Goal: Task Accomplishment & Management: Manage account settings

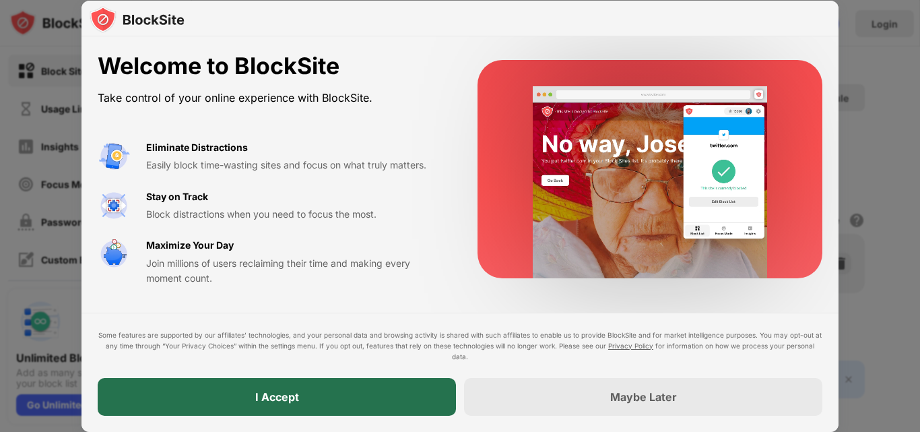
click at [351, 399] on div "I Accept" at bounding box center [277, 397] width 358 height 38
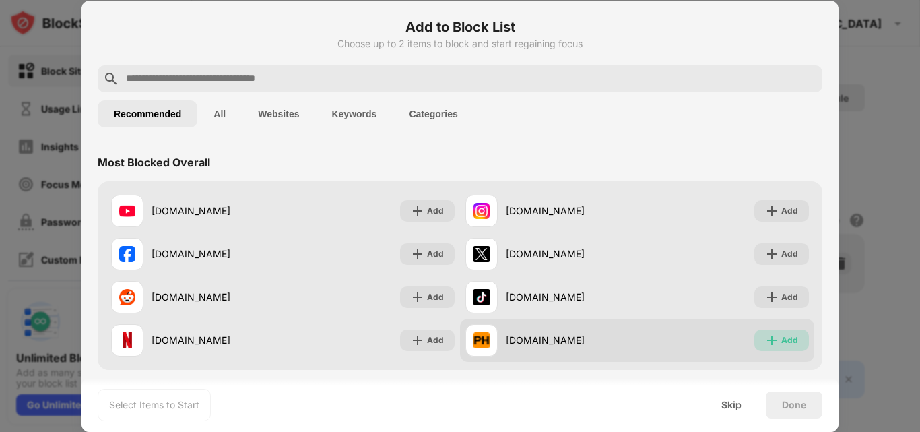
click at [781, 338] on div "Add" at bounding box center [789, 339] width 17 height 13
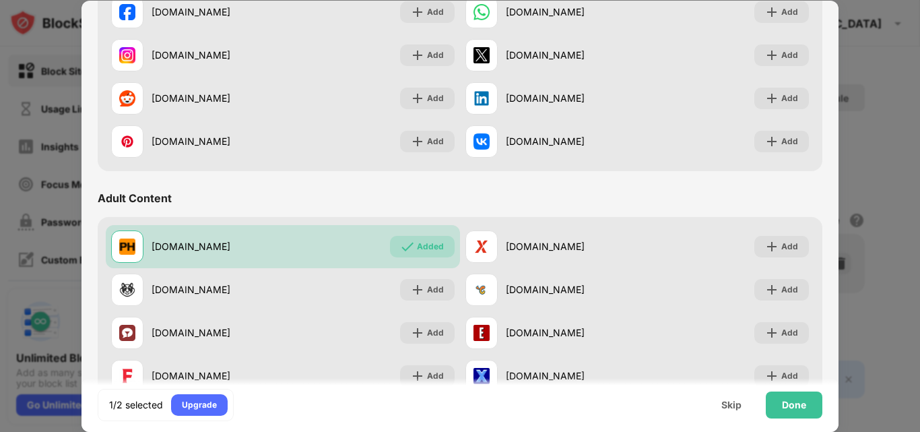
scroll to position [427, 0]
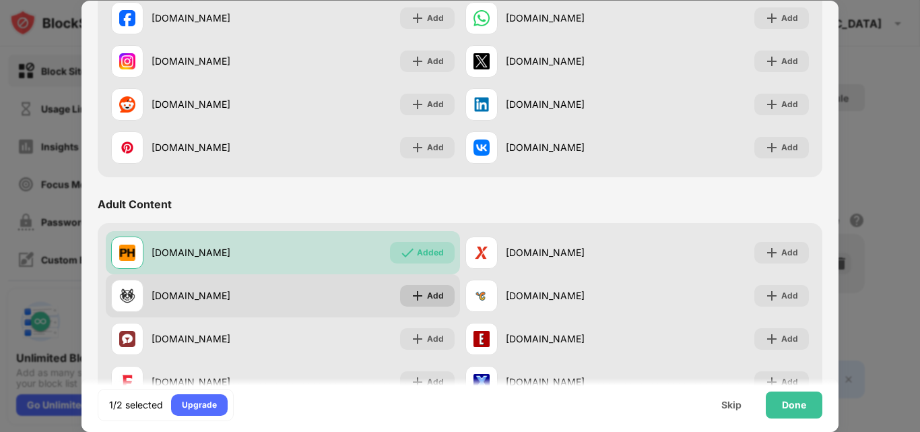
click at [433, 301] on div "Add" at bounding box center [435, 295] width 17 height 13
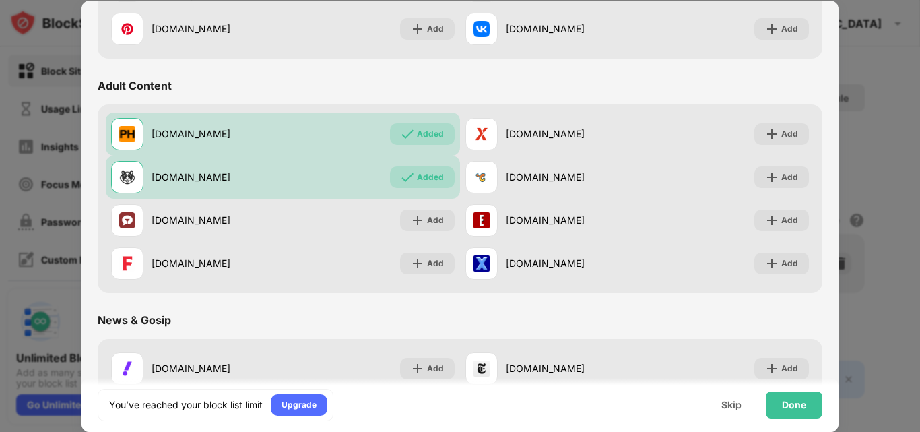
scroll to position [567, 0]
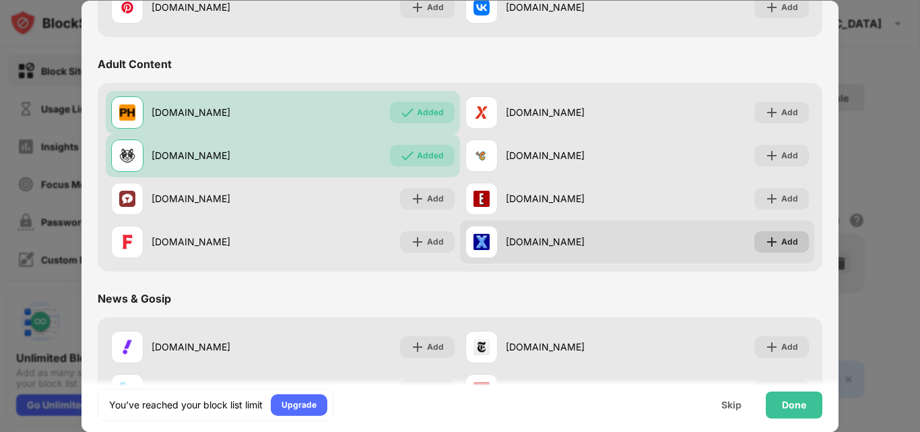
click at [781, 245] on div "Add" at bounding box center [789, 241] width 17 height 13
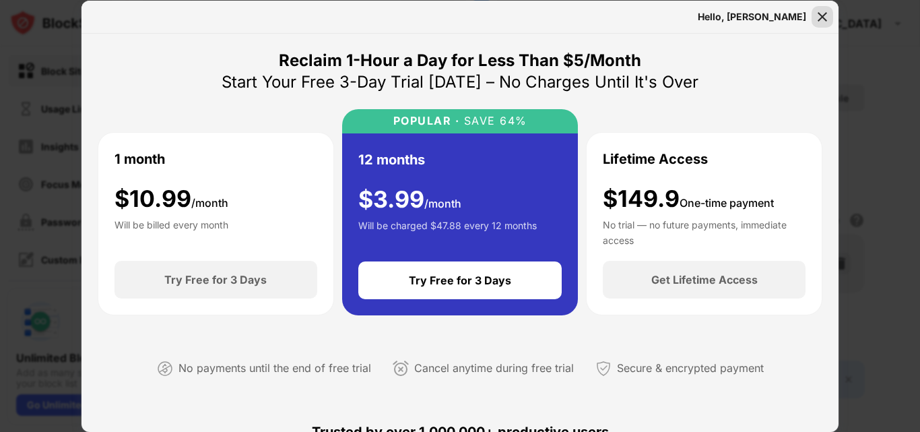
click at [829, 15] on div at bounding box center [823, 17] width 22 height 22
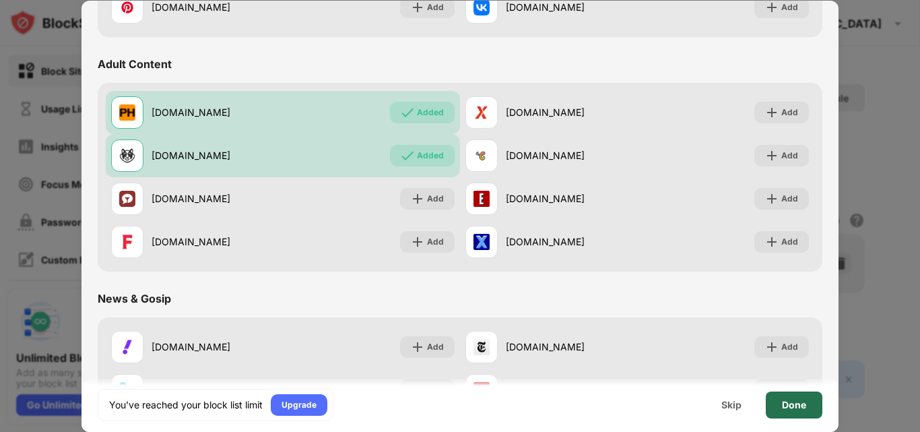
click at [795, 406] on div "Done" at bounding box center [794, 404] width 24 height 11
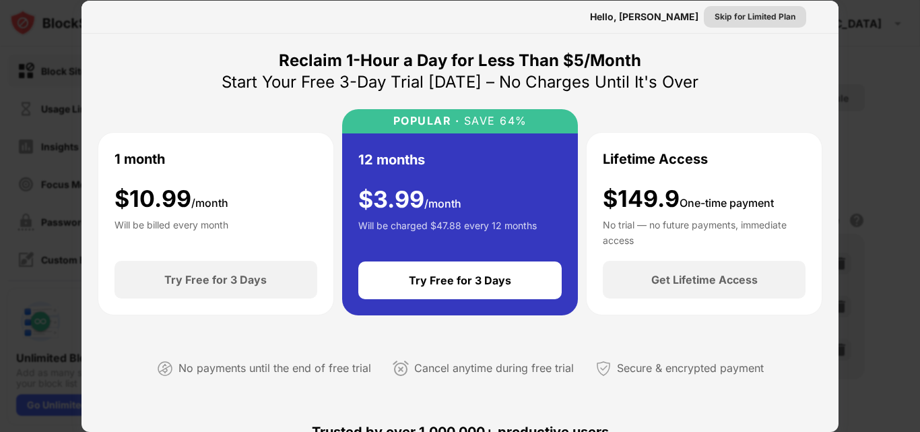
click at [725, 20] on div "Skip for Limited Plan" at bounding box center [755, 16] width 81 height 13
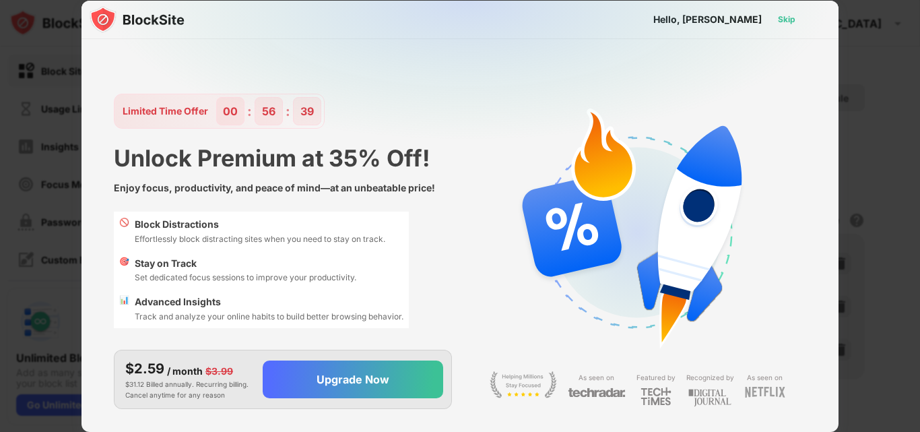
click at [785, 22] on div "Skip" at bounding box center [787, 19] width 18 height 13
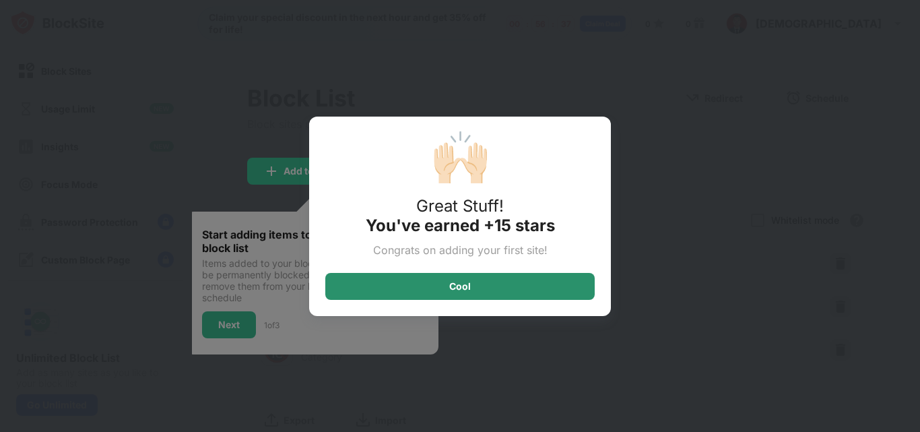
click at [520, 273] on div "Cool" at bounding box center [459, 286] width 269 height 27
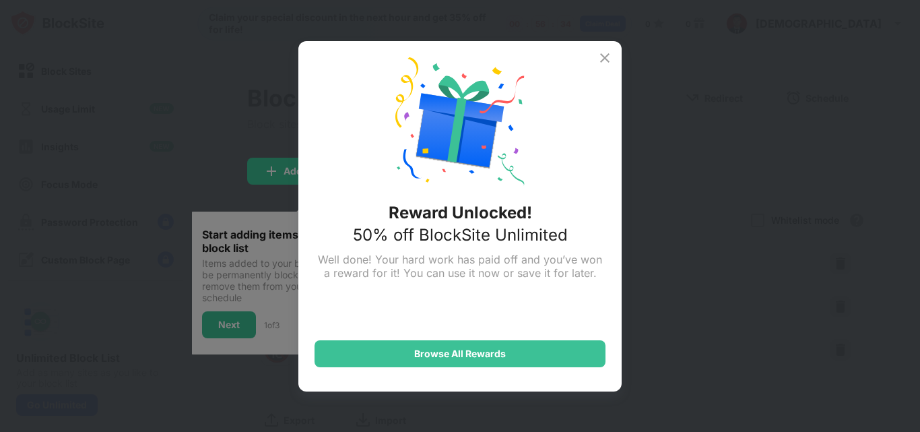
click at [602, 62] on img at bounding box center [605, 58] width 16 height 16
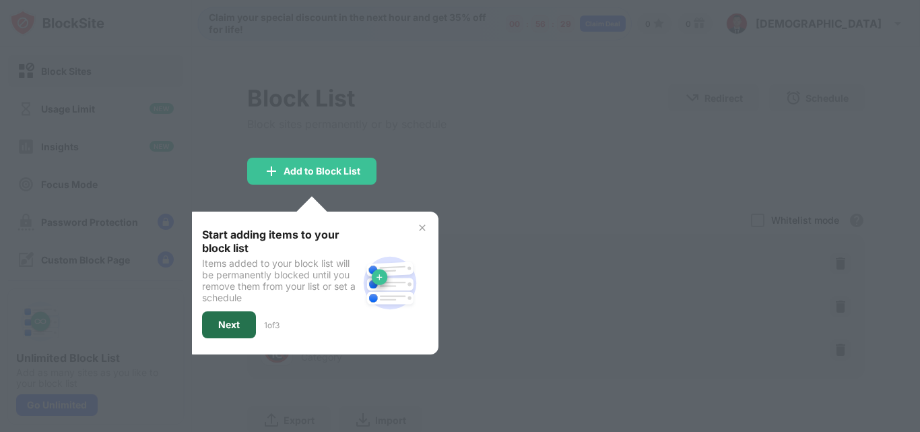
click at [228, 327] on div "Next" at bounding box center [229, 324] width 22 height 11
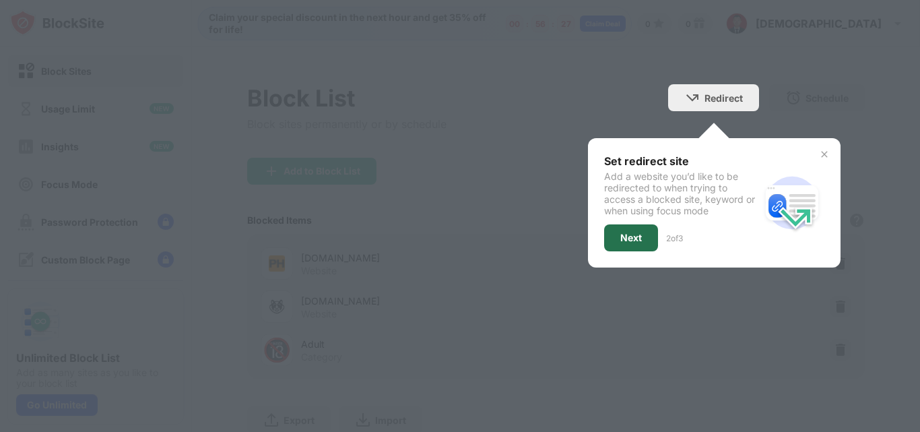
click at [627, 235] on div "Next" at bounding box center [631, 237] width 22 height 11
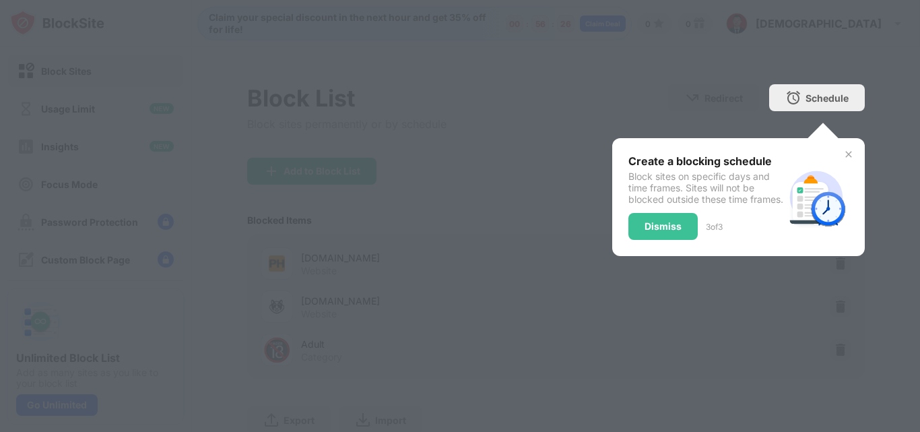
click at [628, 235] on div "Dismiss" at bounding box center [662, 226] width 69 height 27
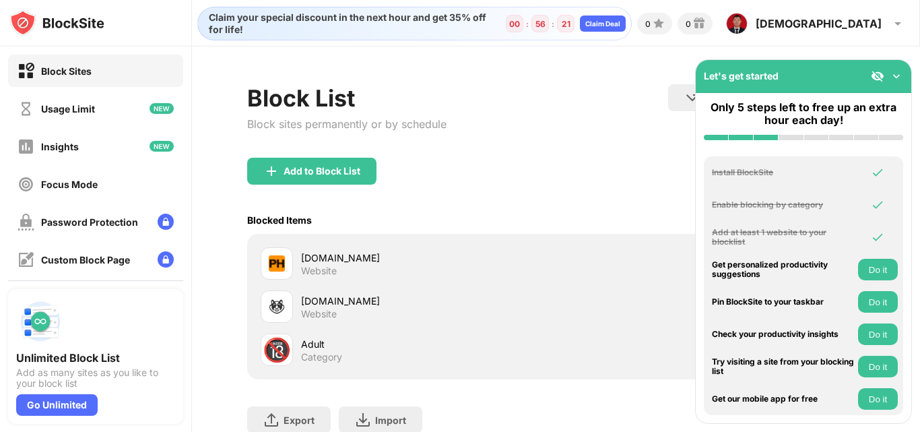
click at [874, 75] on img at bounding box center [877, 75] width 13 height 13
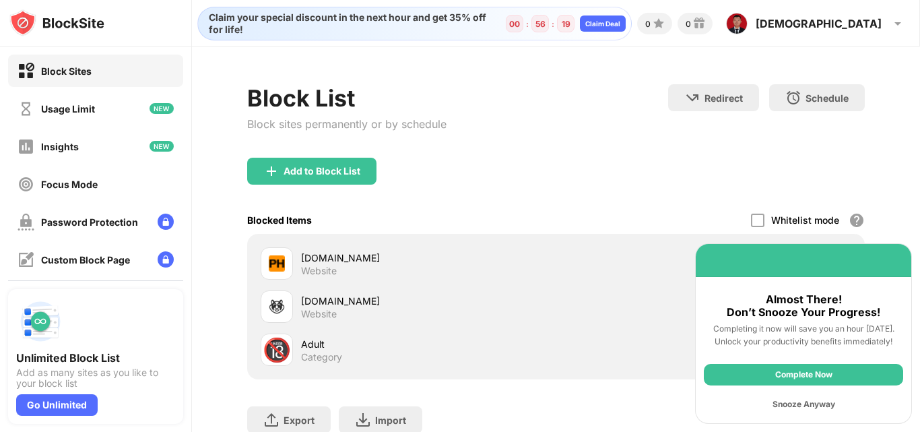
click at [814, 374] on div "Complete Now" at bounding box center [803, 375] width 199 height 22
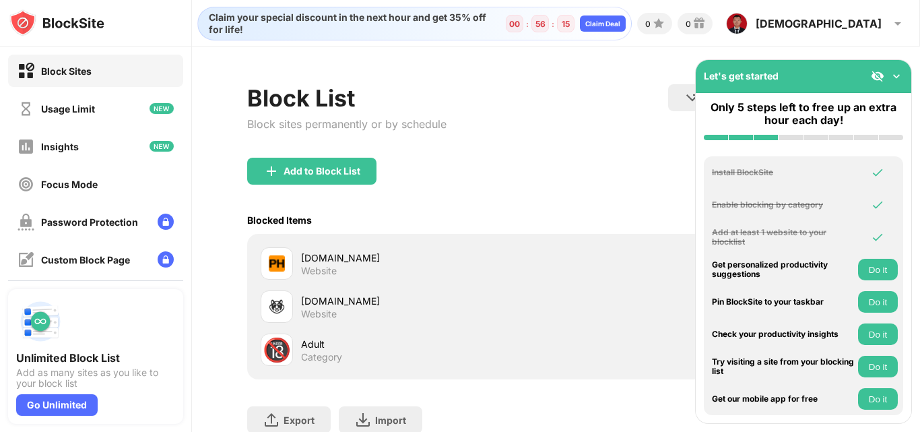
click at [548, 166] on div "Add to Block List" at bounding box center [556, 182] width 618 height 48
click at [889, 269] on button "Do it" at bounding box center [878, 270] width 40 height 22
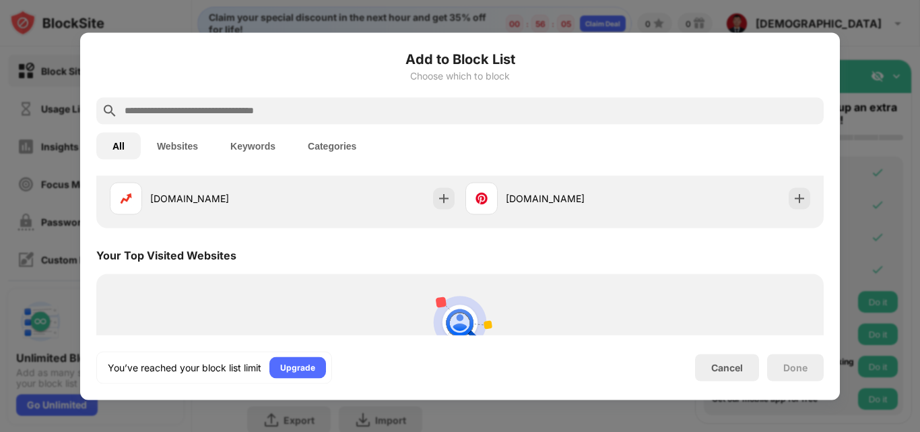
scroll to position [469, 0]
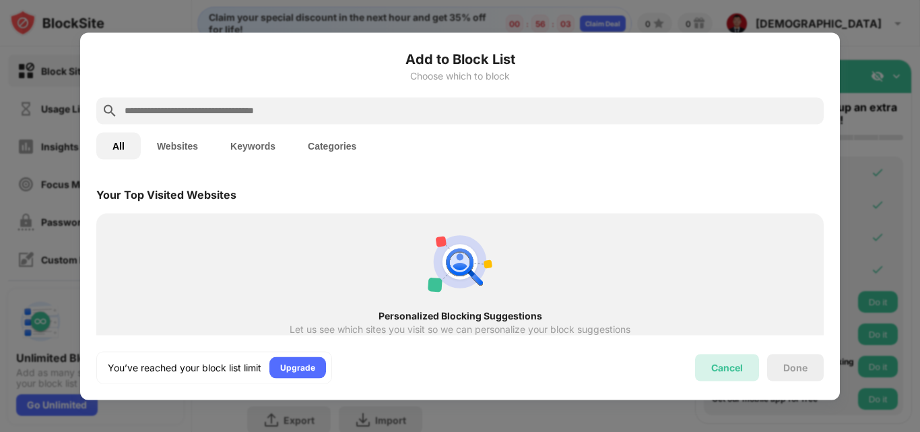
click at [737, 365] on div "Cancel" at bounding box center [727, 367] width 32 height 11
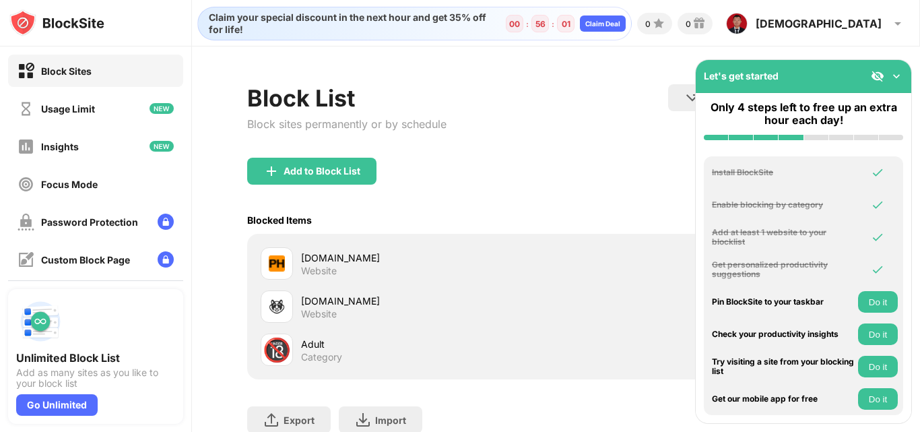
click at [890, 73] on img at bounding box center [896, 75] width 13 height 13
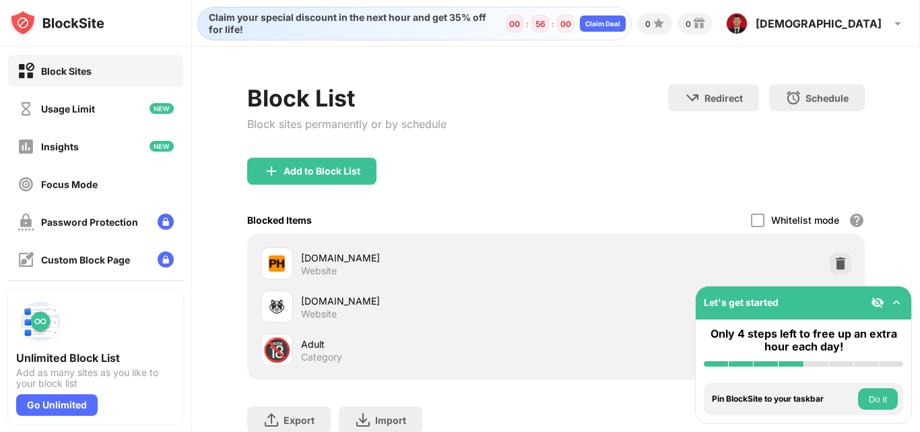
click at [623, 194] on div "Add to Block List" at bounding box center [556, 182] width 618 height 48
